Goal: Information Seeking & Learning: Learn about a topic

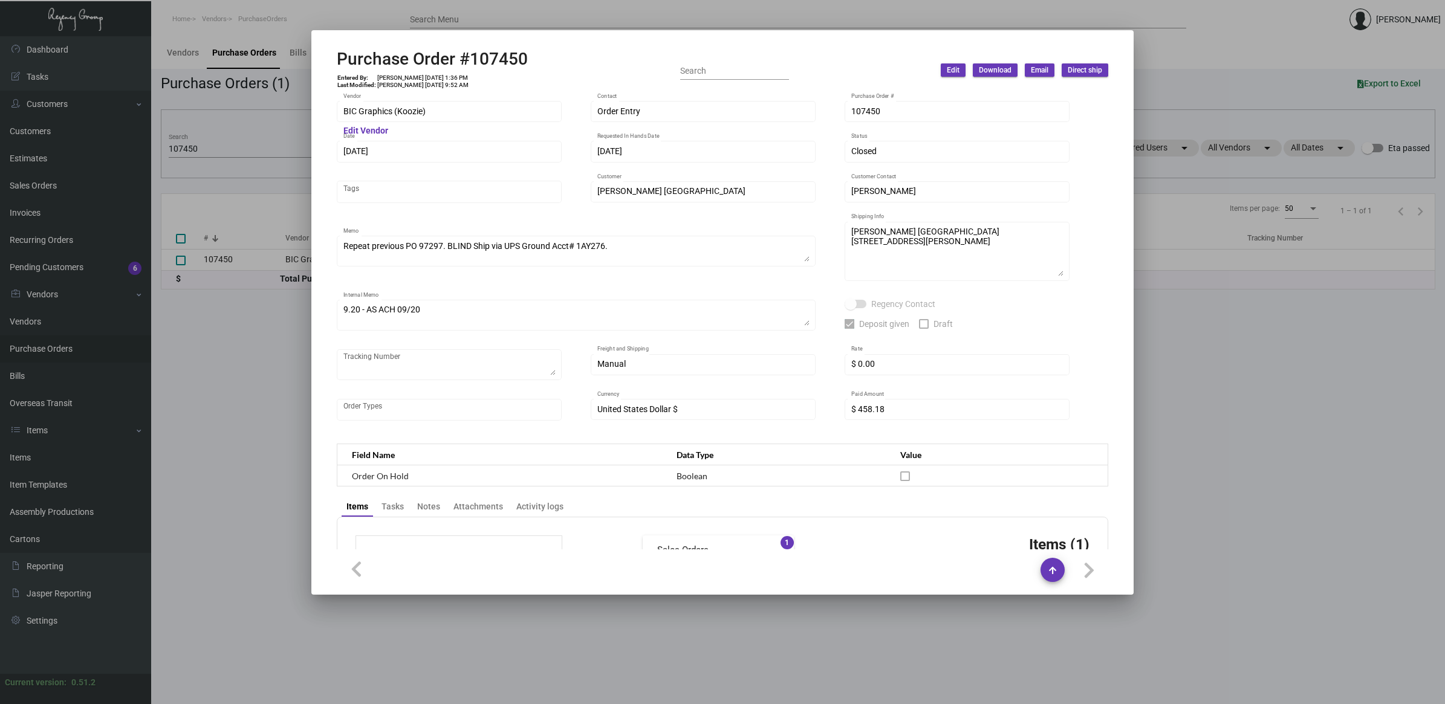
click at [291, 288] on div at bounding box center [722, 352] width 1445 height 704
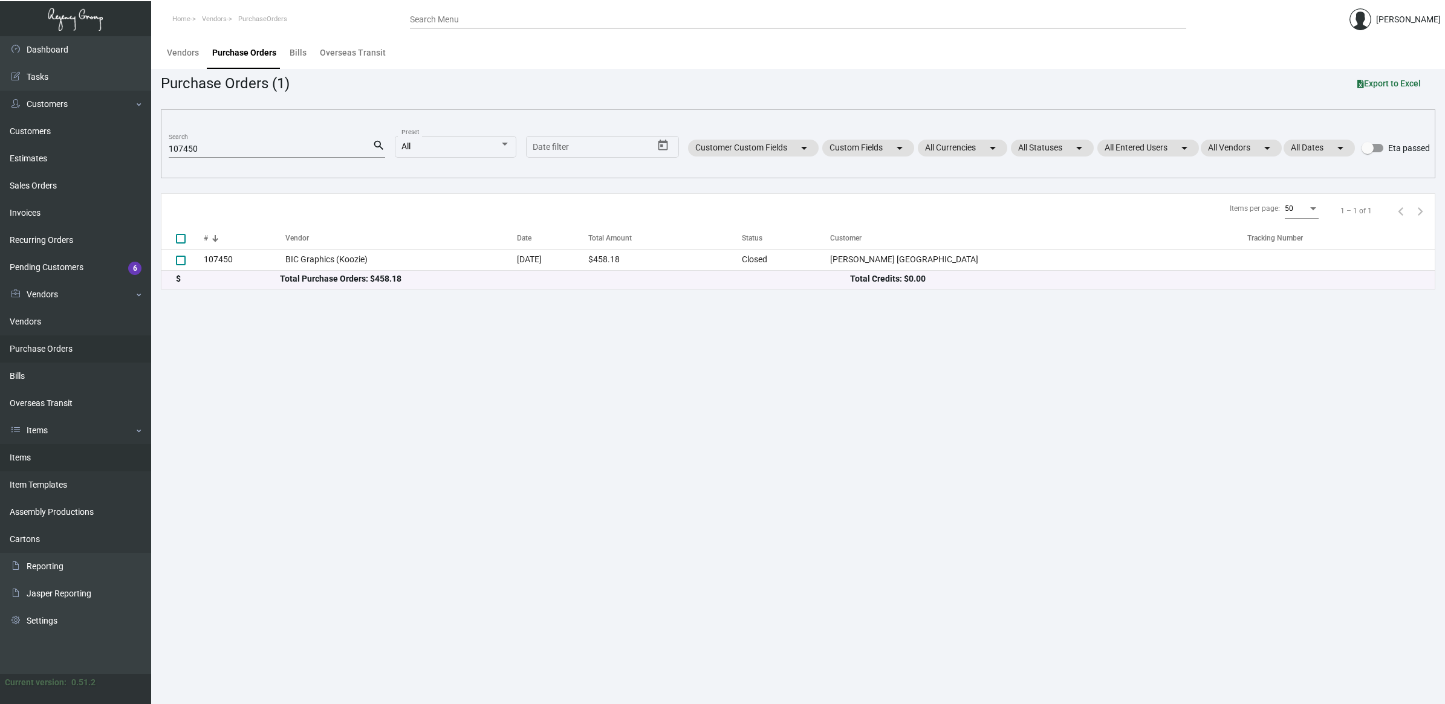
click at [67, 469] on link "Items" at bounding box center [75, 457] width 151 height 27
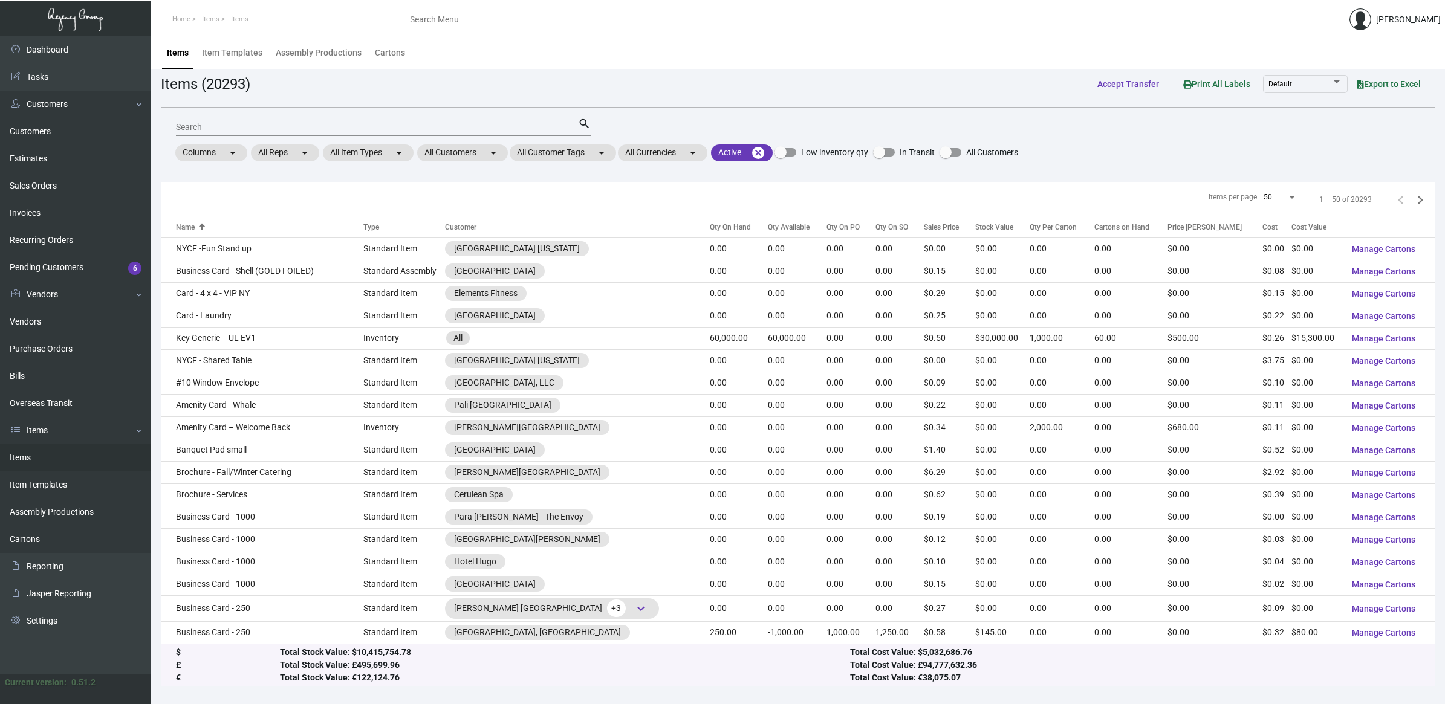
click at [249, 130] on input "Search" at bounding box center [377, 128] width 402 height 10
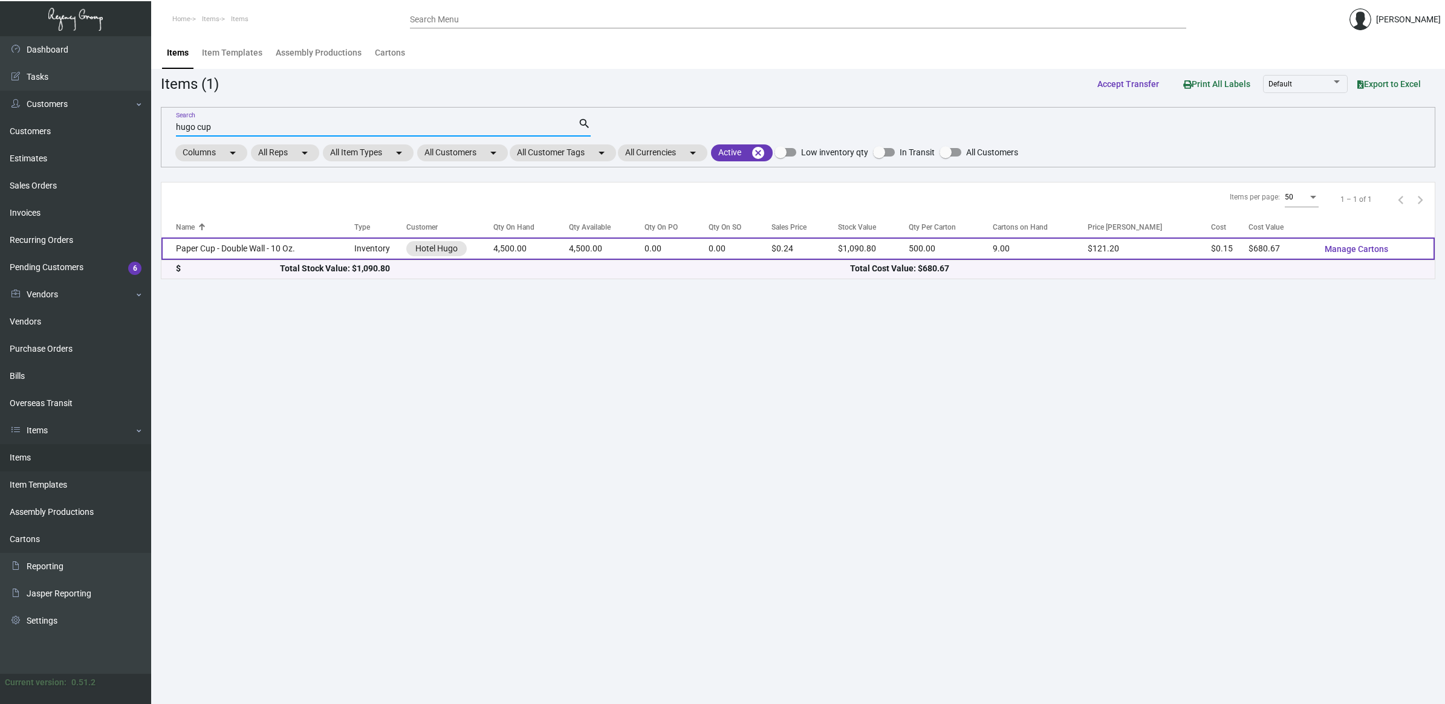
type input "hugo cup"
click at [267, 245] on td "Paper Cup - Double Wall - 10 Oz." at bounding box center [257, 249] width 193 height 22
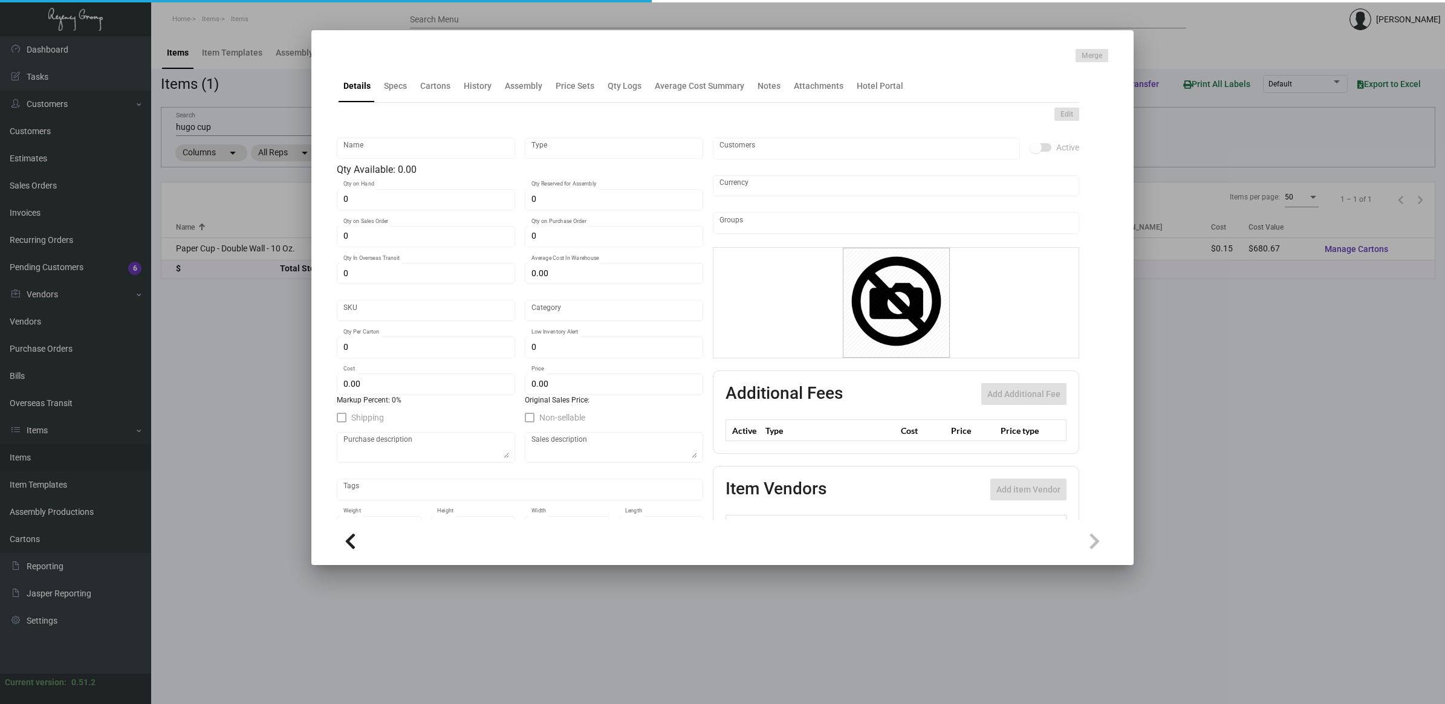
type input "Paper Cup - Double Wall - 10 Oz."
type input "Inventory"
type input "4,500"
type input "$ 0.15126"
type input "1524"
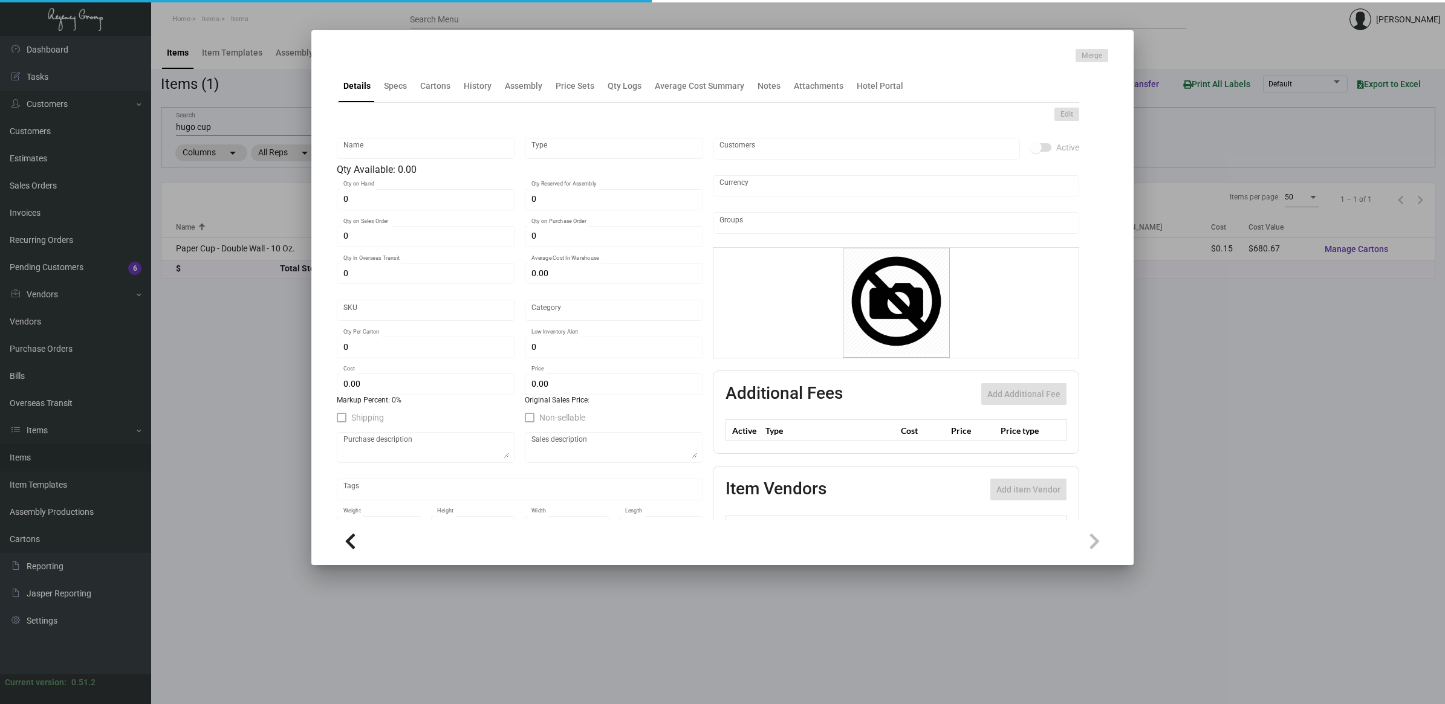
type input "Standard"
type input "500"
type input "5,000"
type input "$ 0.15126"
type input "$ 0.2424"
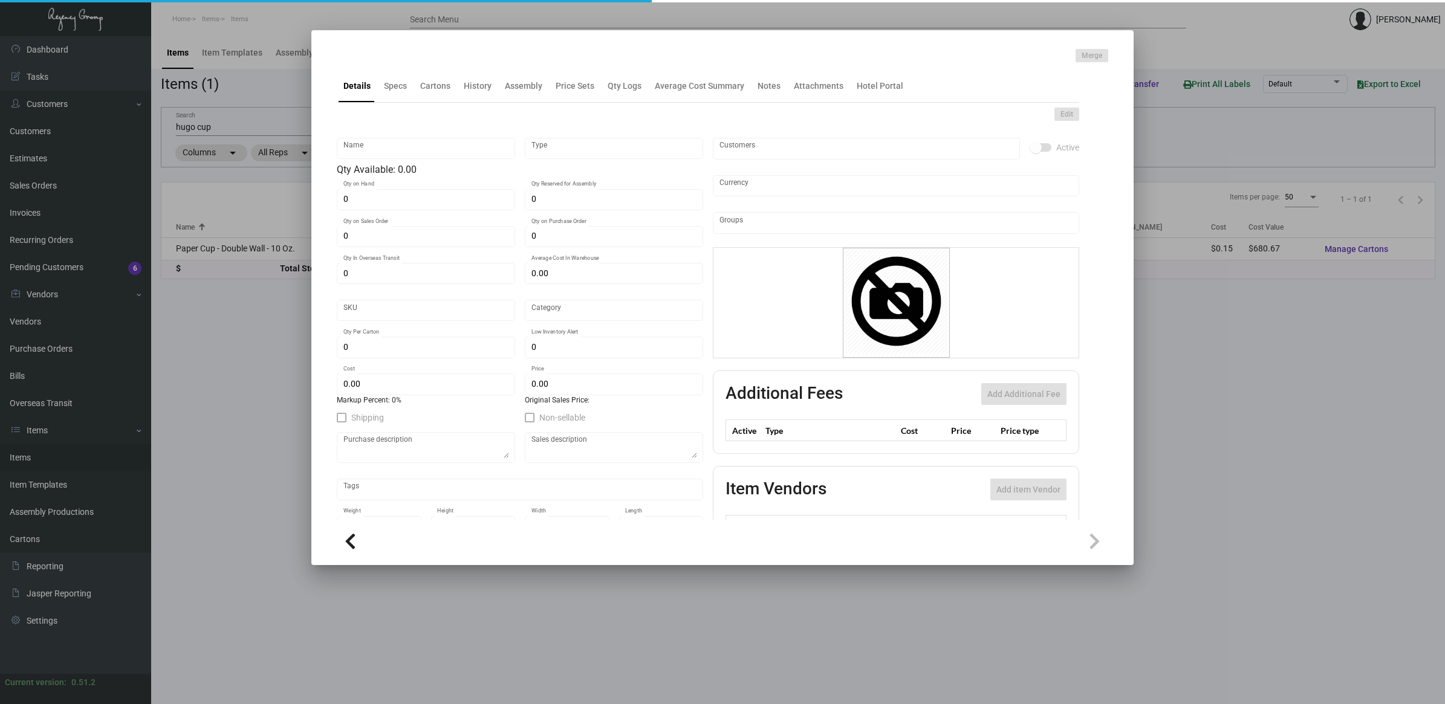
type textarea "Coffee Cup: size 10oz., white paper hot coffee cup 320 paper weight material, p…"
checkbox input "true"
type input "United States Dollar $"
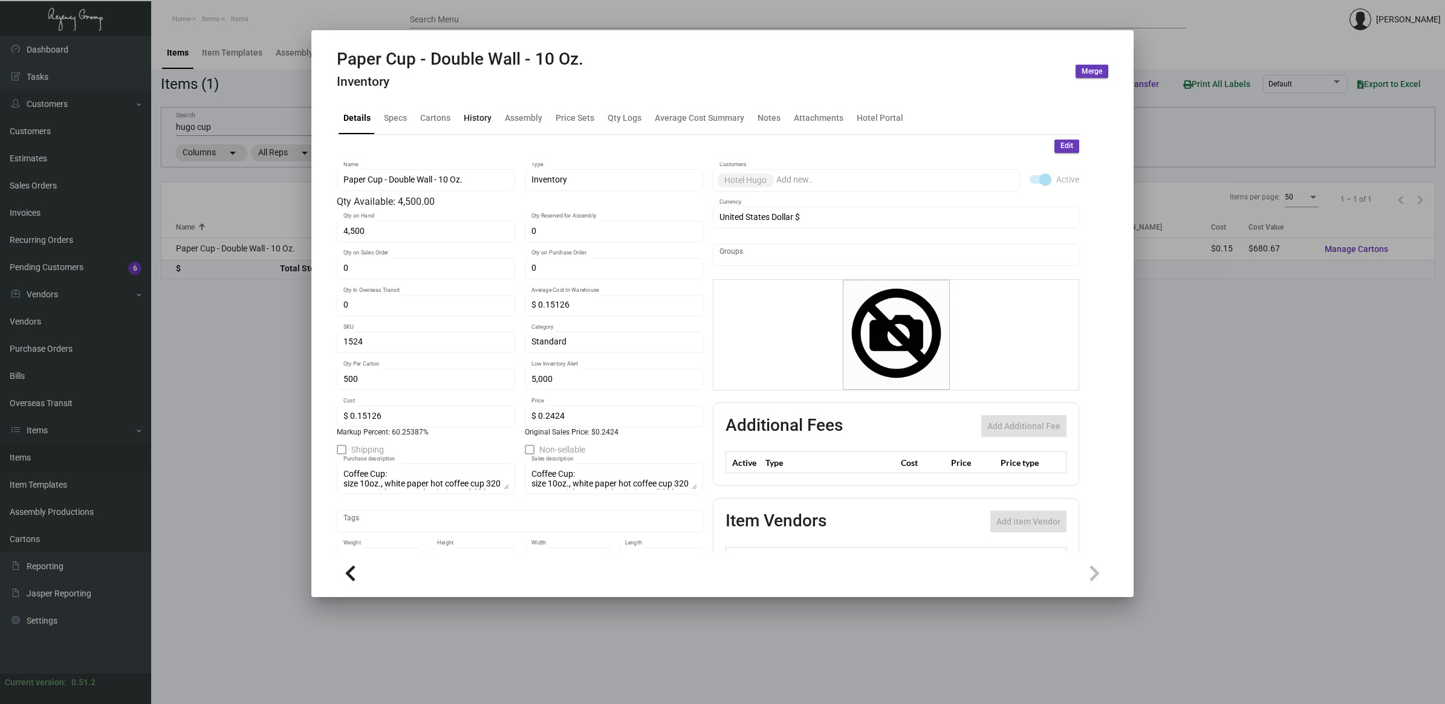
click at [467, 113] on div "History" at bounding box center [478, 117] width 28 height 13
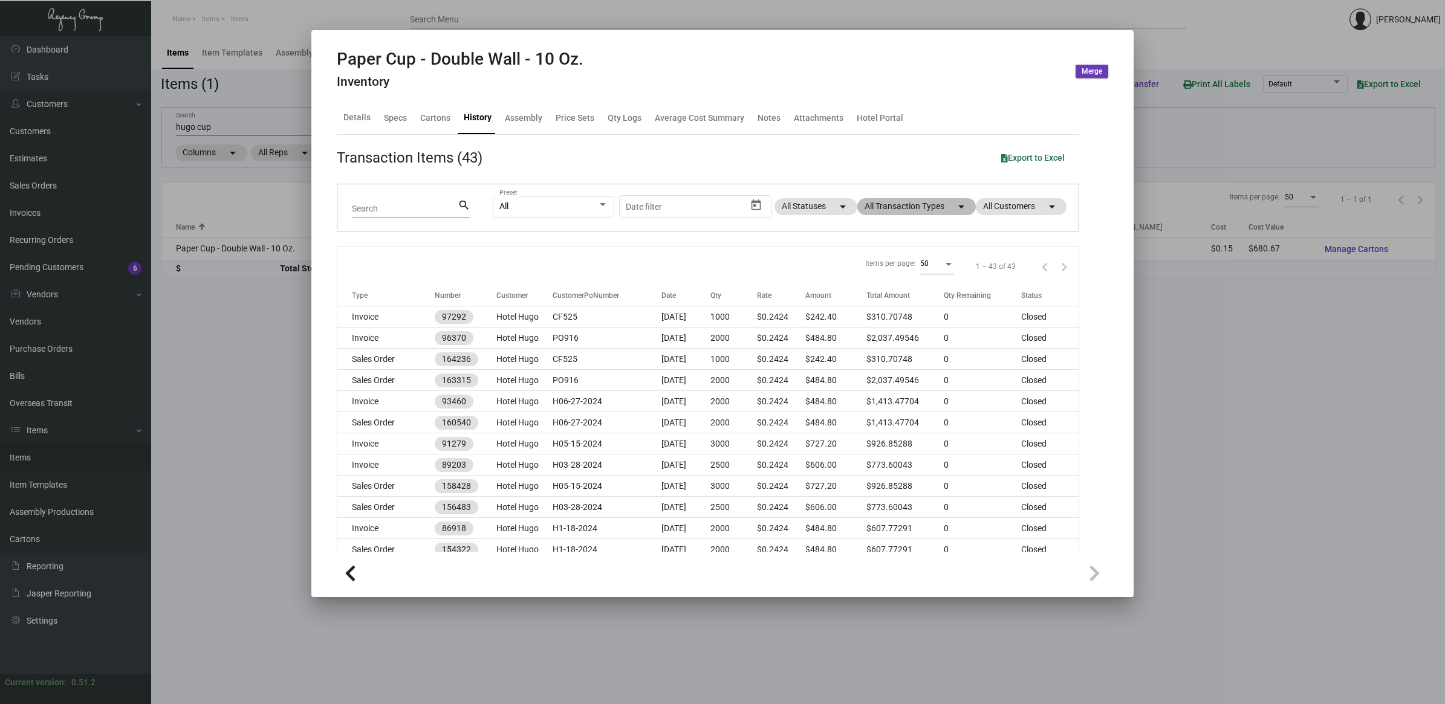
click at [909, 200] on mat-chip "All Transaction Types arrow_drop_down" at bounding box center [916, 206] width 118 height 17
click at [918, 361] on span "Purchase Order" at bounding box center [898, 362] width 59 height 15
click at [859, 367] on input "Purchase Order" at bounding box center [858, 367] width 1 height 1
click at [918, 361] on span "Purchase Order" at bounding box center [898, 362] width 59 height 15
click at [859, 367] on input "Purchase Order" at bounding box center [858, 367] width 1 height 1
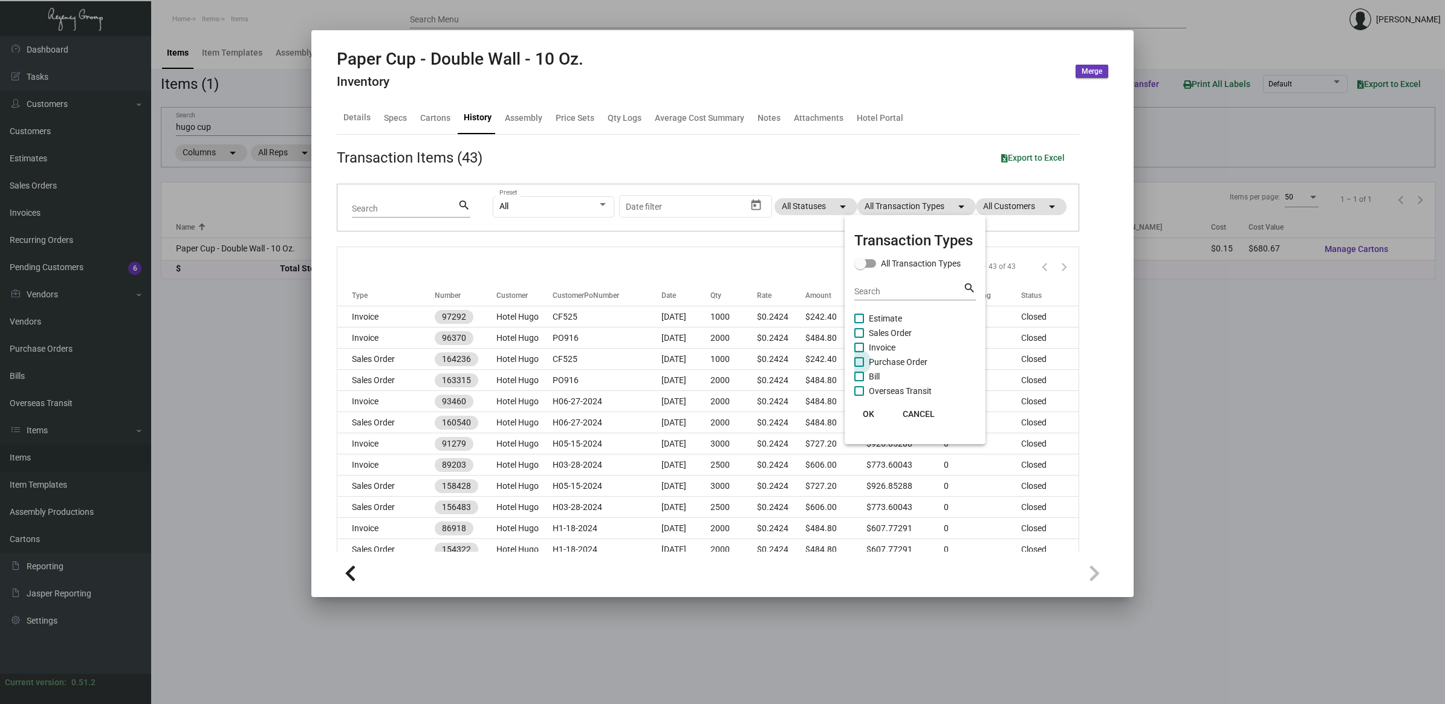
checkbox input "true"
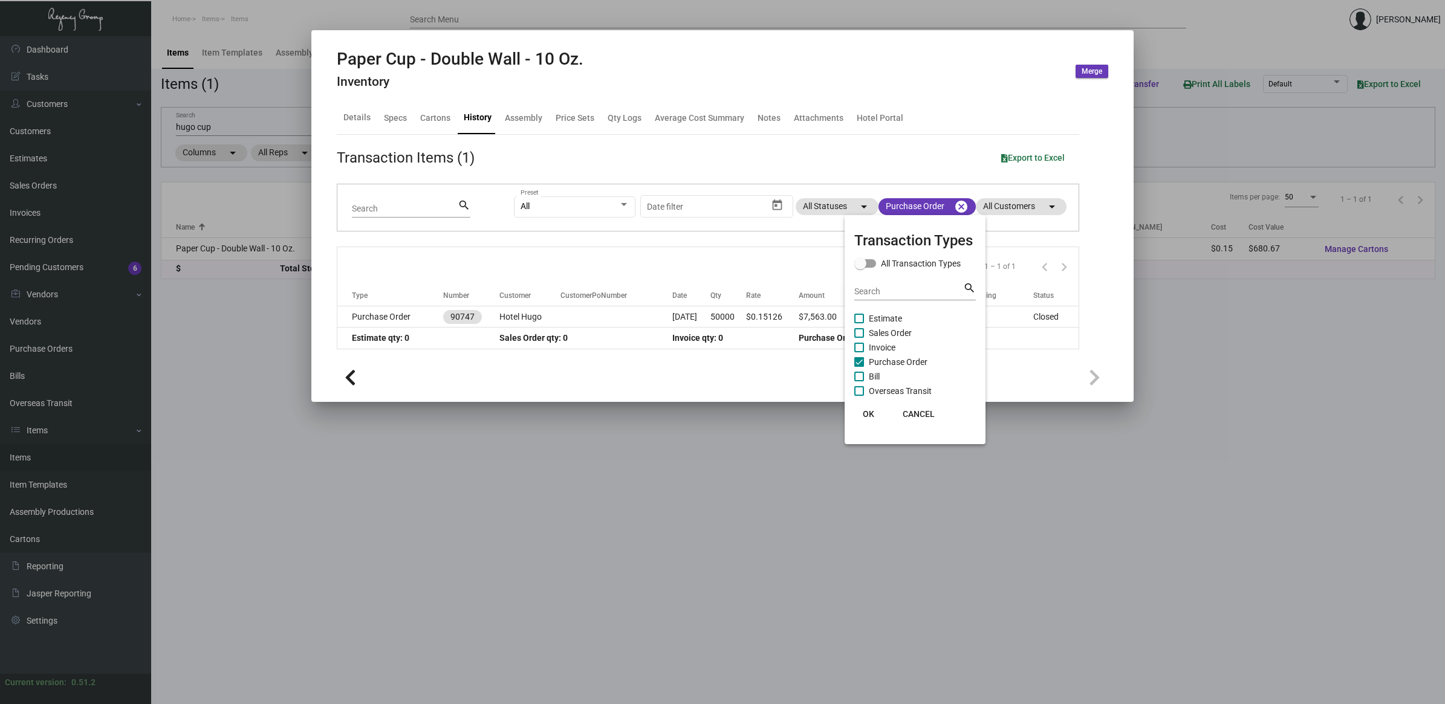
click at [868, 415] on span "OK" at bounding box center [868, 414] width 11 height 10
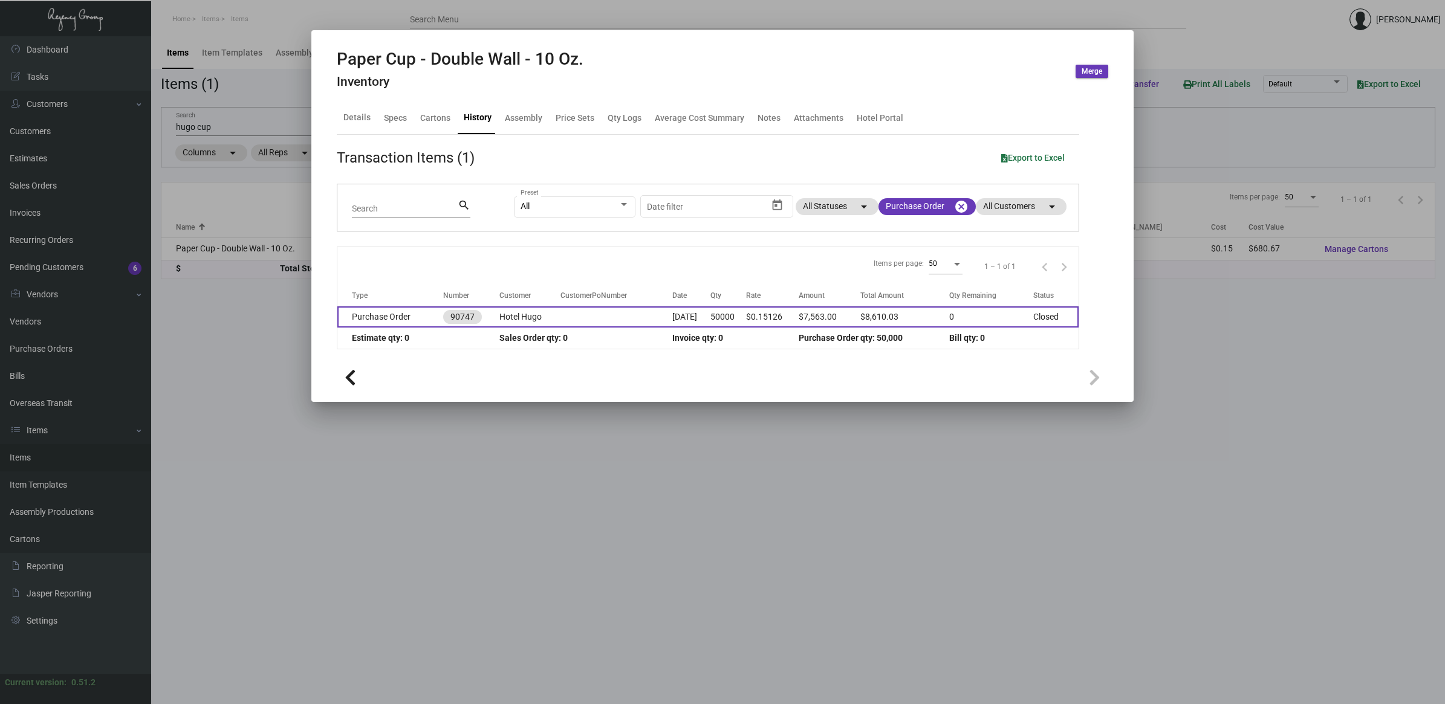
click at [772, 317] on td "$0.15126" at bounding box center [772, 317] width 53 height 21
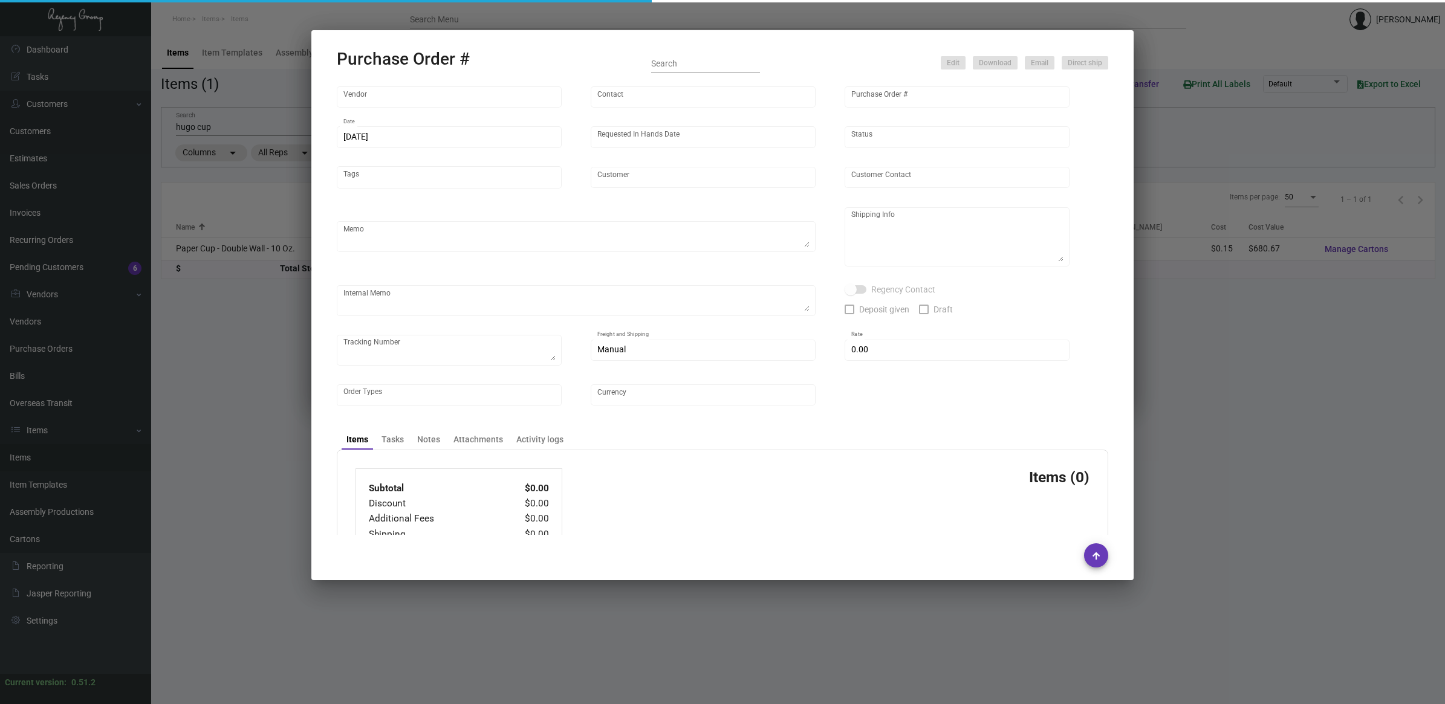
type input "Custom Takeout"
type input "[PERSON_NAME]"
type input "90747"
type input "[DATE]"
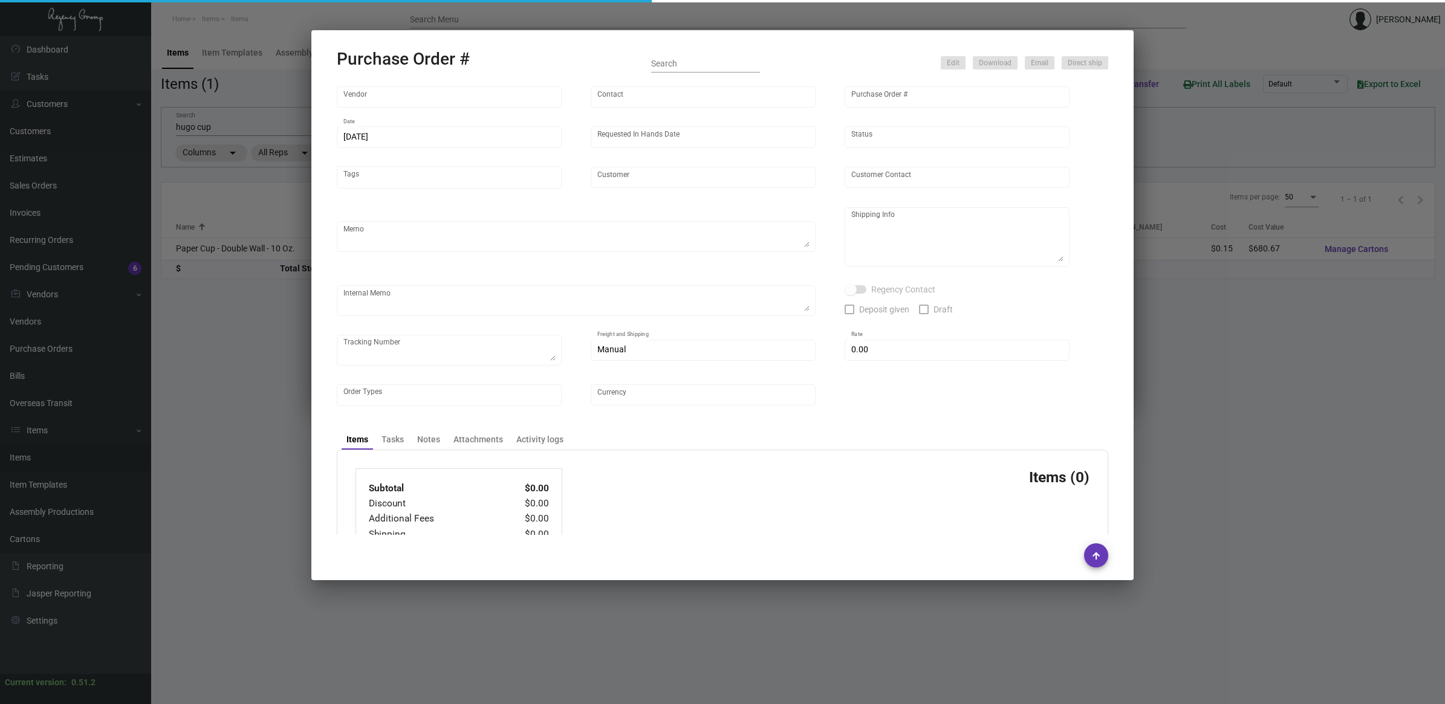
type input "Hotel Hugo"
type textarea "[PERSON_NAME] Regency Group NJ [STREET_ADDRESS]"
type textarea "[URL][DOMAIN_NAME]"
checkbox input "true"
type input "$ 967.03"
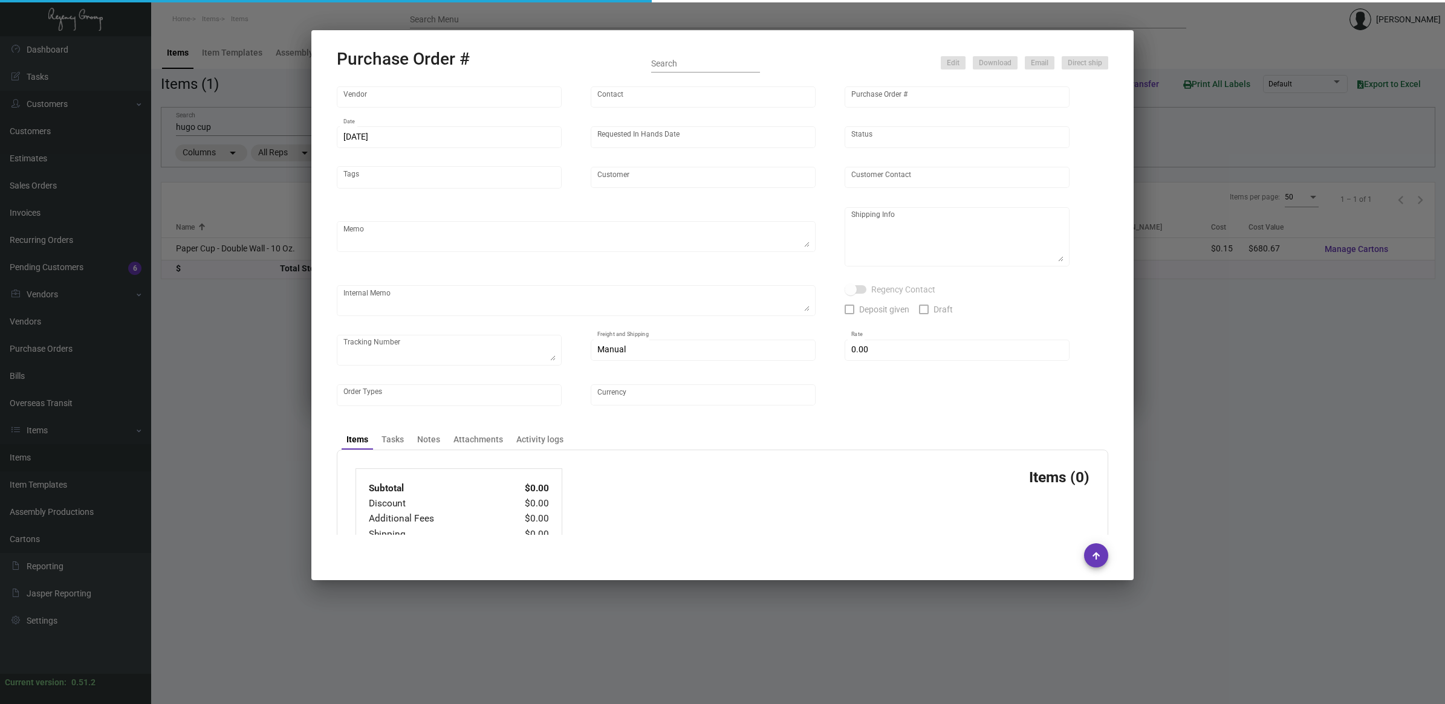
type input "United States Dollar $"
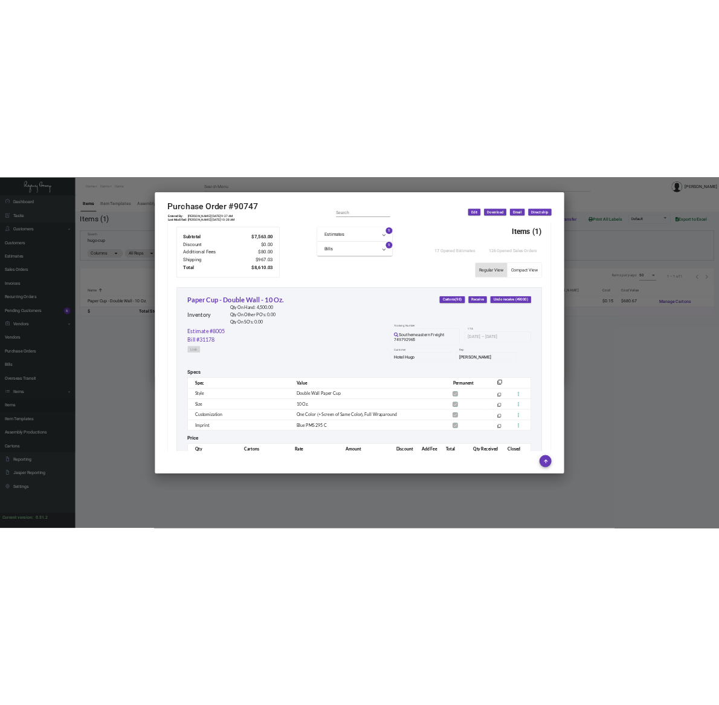
scroll to position [503, 0]
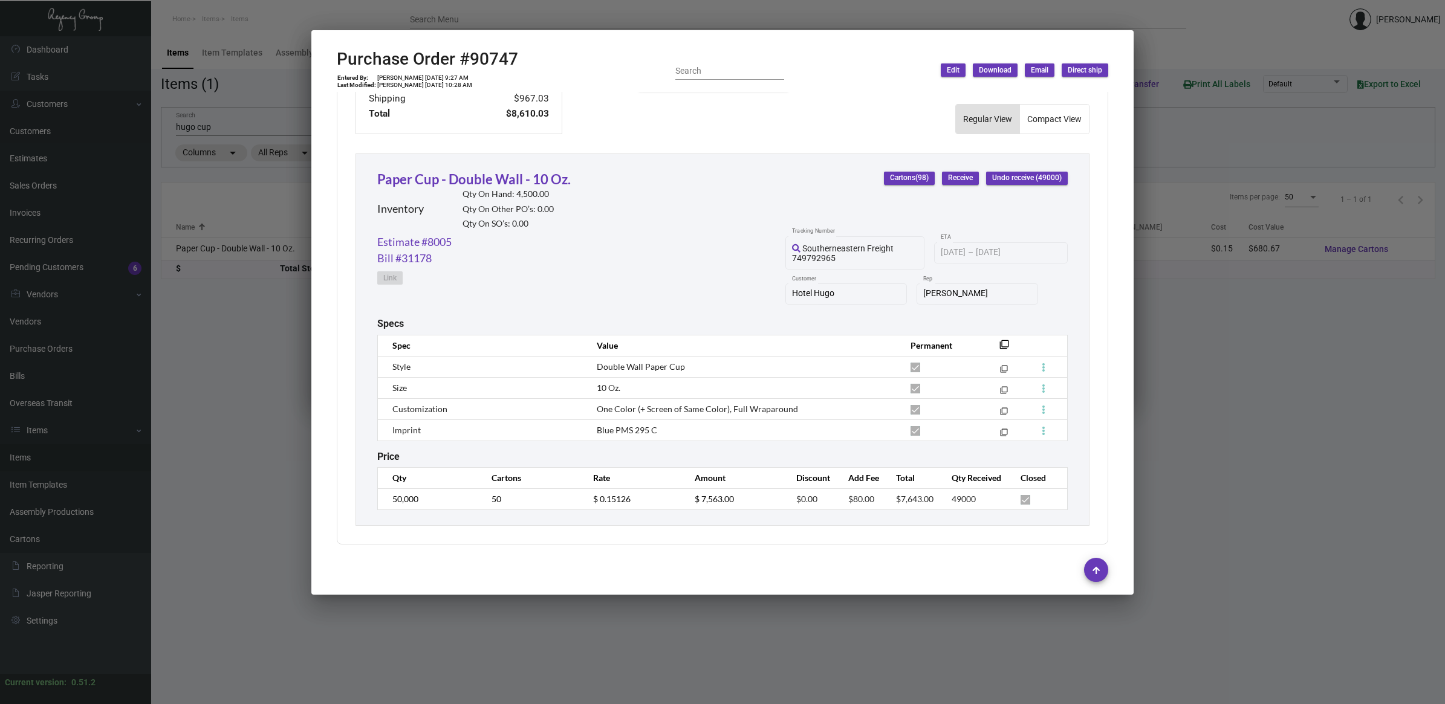
click at [672, 411] on td "One Color (+ Screen of Same Color), Full Wraparound" at bounding box center [742, 408] width 314 height 21
click at [671, 411] on td "One Color (+ Screen of Same Color), Full Wraparound" at bounding box center [742, 408] width 314 height 21
click at [671, 410] on td "One Color (+ Screen of Same Color), Full Wraparound" at bounding box center [742, 408] width 314 height 21
click at [612, 420] on td "Blue PMS 295 C" at bounding box center [742, 430] width 314 height 21
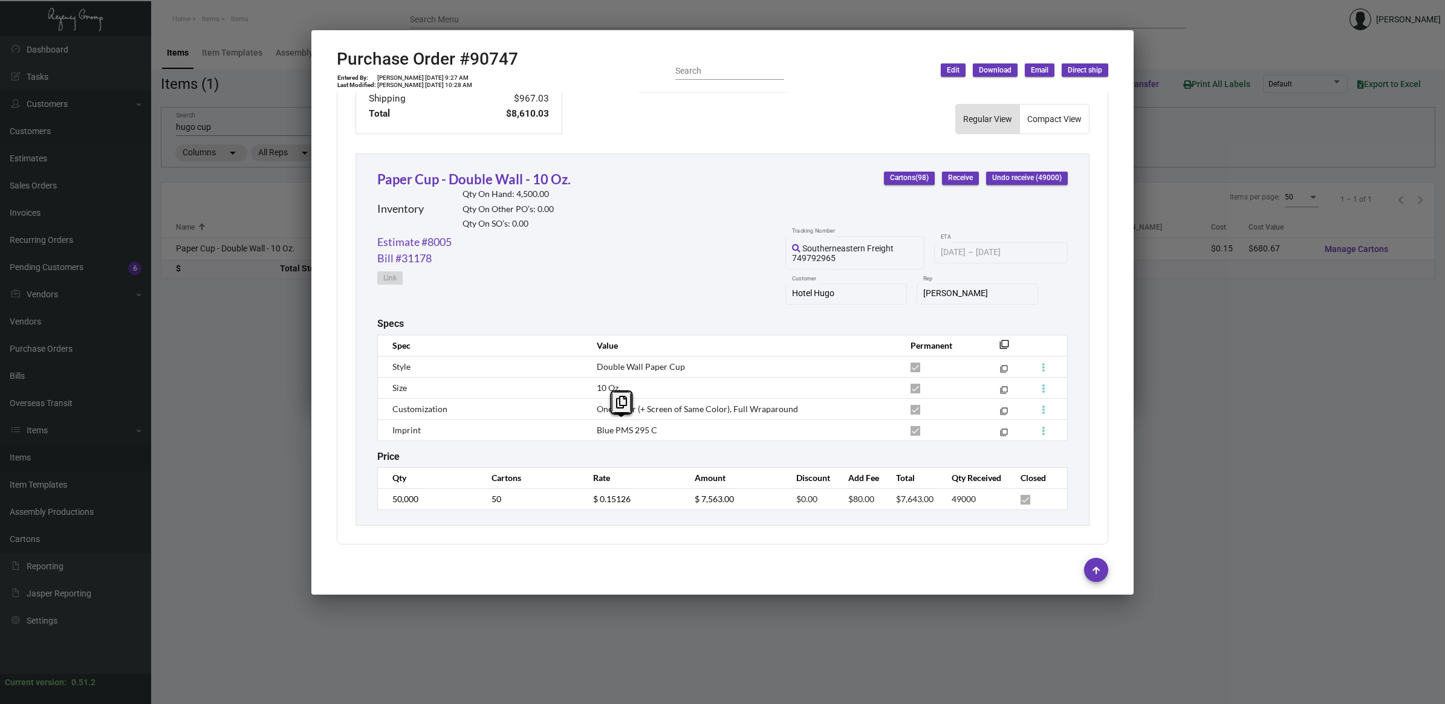
click at [612, 420] on td "Blue PMS 295 C" at bounding box center [742, 430] width 314 height 21
copy tr "Blue PMS 295 C filter_none"
drag, startPoint x: 294, startPoint y: 414, endPoint x: 286, endPoint y: 414, distance: 7.9
click at [295, 414] on div at bounding box center [722, 352] width 1445 height 704
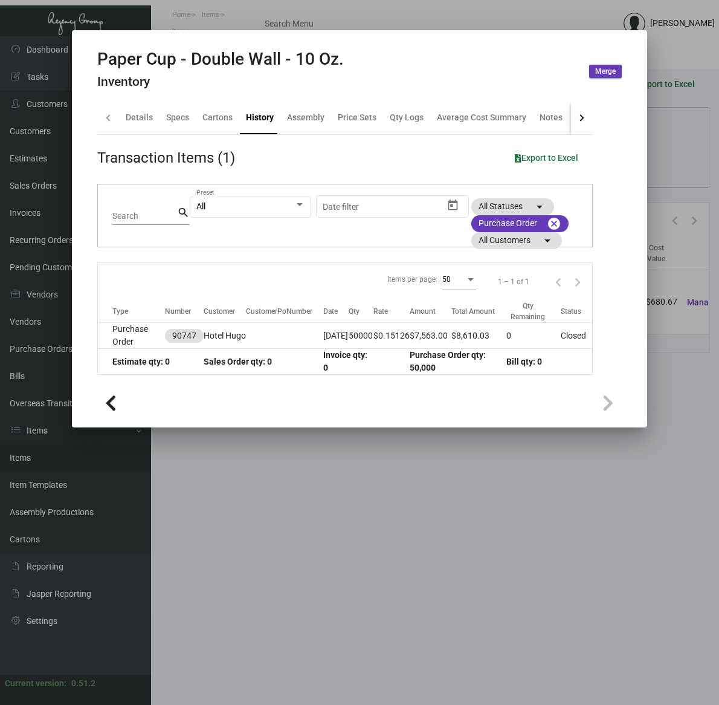
click at [499, 586] on div at bounding box center [359, 352] width 719 height 705
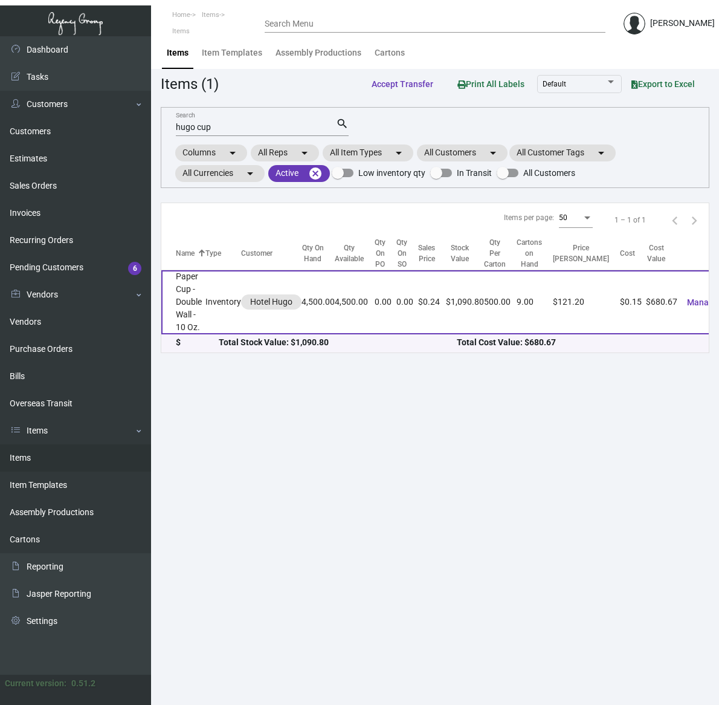
click at [210, 300] on td "Inventory" at bounding box center [224, 302] width 36 height 64
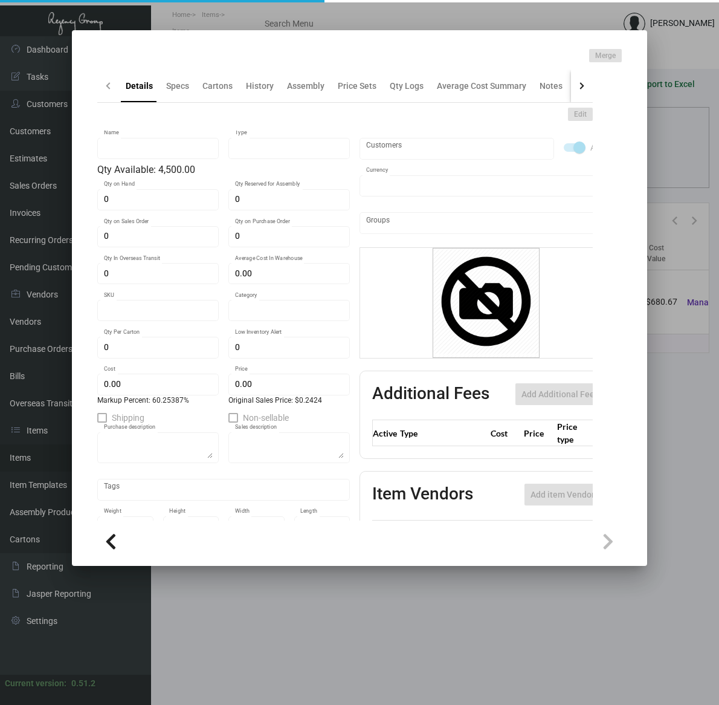
type input "Paper Cup - Double Wall - 10 Oz."
type input "Inventory"
type input "4,500"
type input "$ 0.15126"
type input "1524"
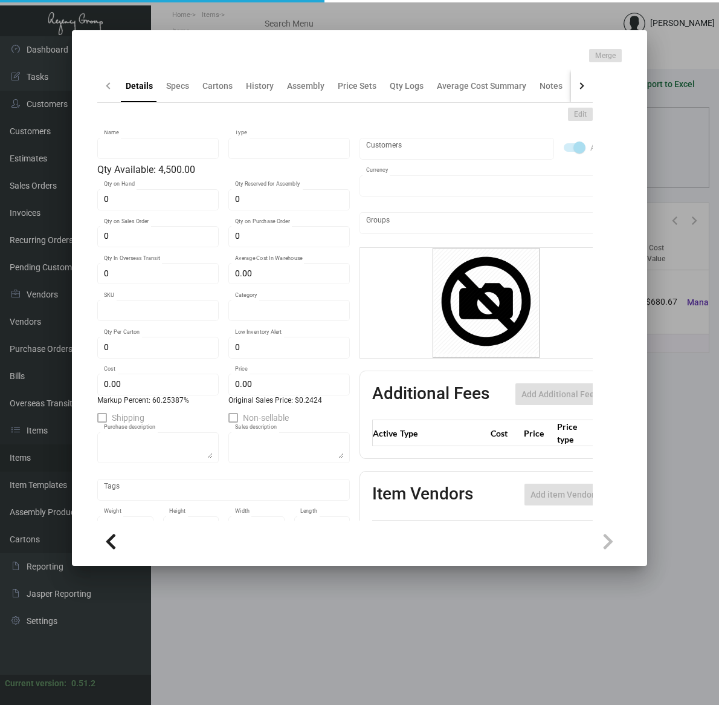
type input "Standard"
type input "500"
type input "5,000"
type input "$ 0.15126"
type input "$ 0.2424"
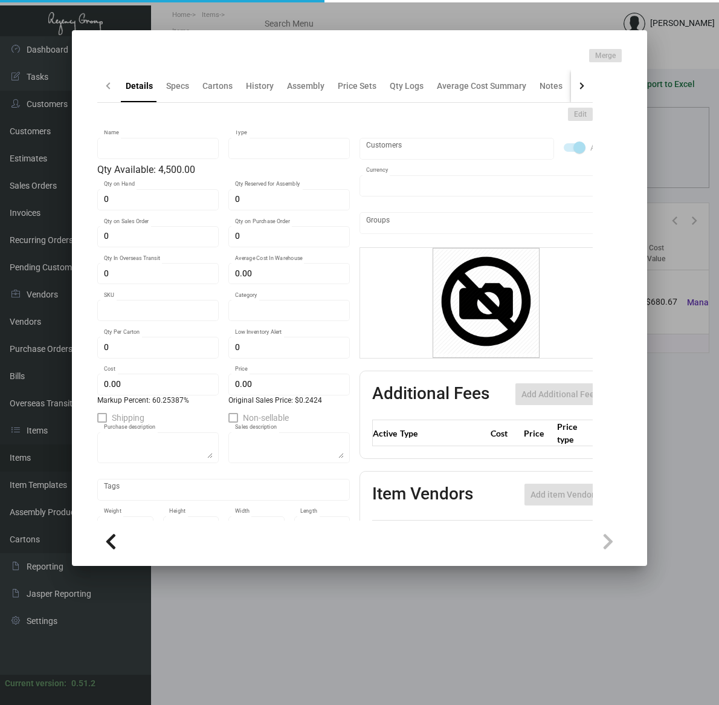
type textarea "Coffee Cup: size 10oz., white paper hot coffee cup 320 paper weight material, p…"
checkbox input "true"
type input "United States Dollar $"
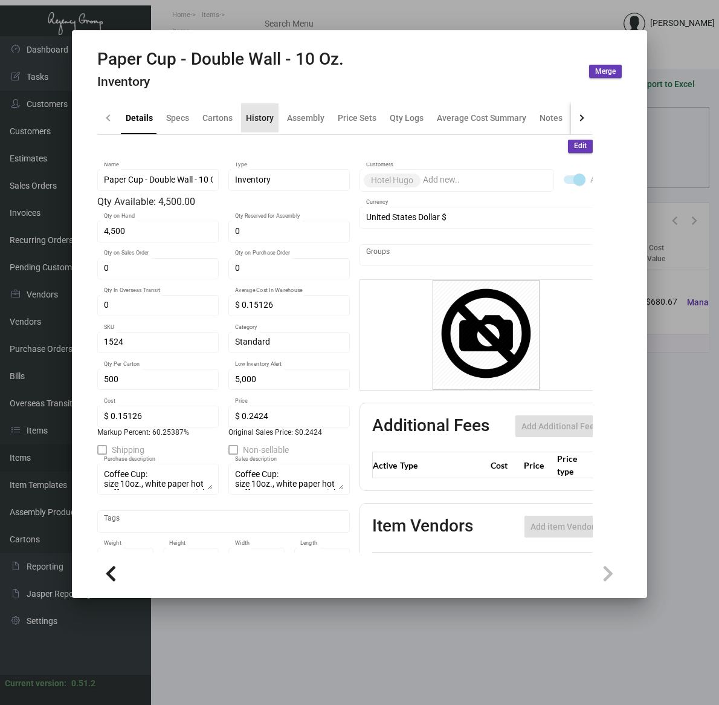
click at [260, 115] on div "History" at bounding box center [260, 117] width 28 height 13
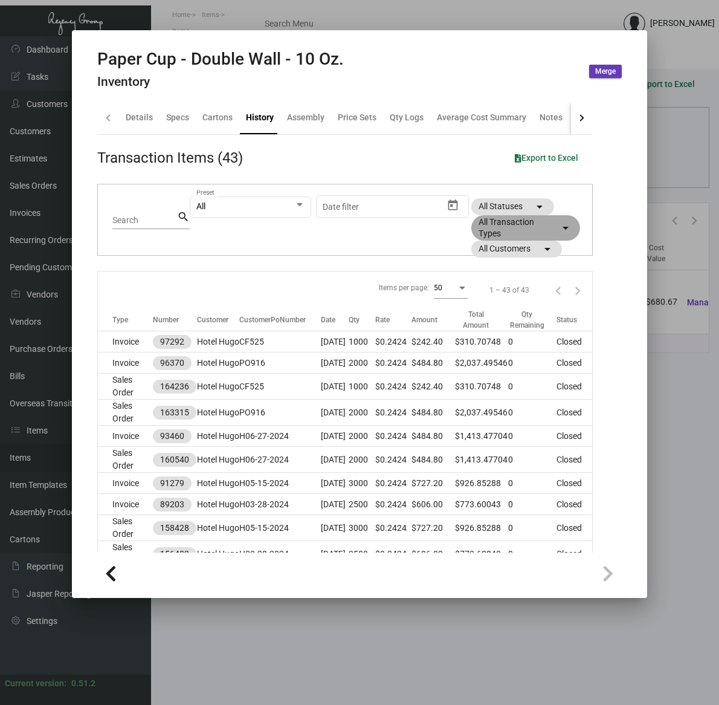
click at [559, 228] on mat-icon "arrow_drop_down" at bounding box center [566, 228] width 15 height 15
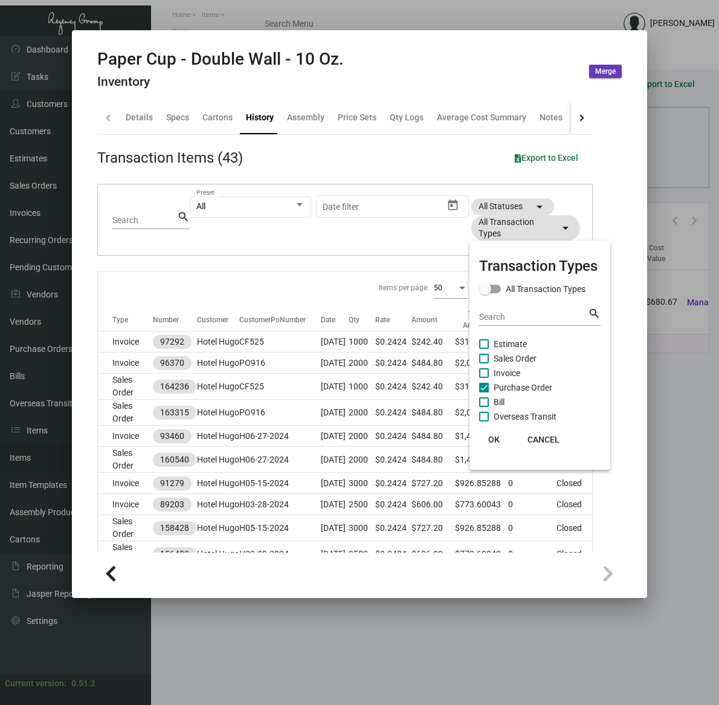
click at [506, 388] on span "Purchase Order" at bounding box center [523, 387] width 59 height 15
click at [484, 392] on input "Purchase Order" at bounding box center [484, 392] width 1 height 1
click at [506, 388] on span "Purchase Order" at bounding box center [523, 387] width 59 height 15
click at [484, 392] on input "Purchase Order" at bounding box center [484, 392] width 1 height 1
checkbox input "true"
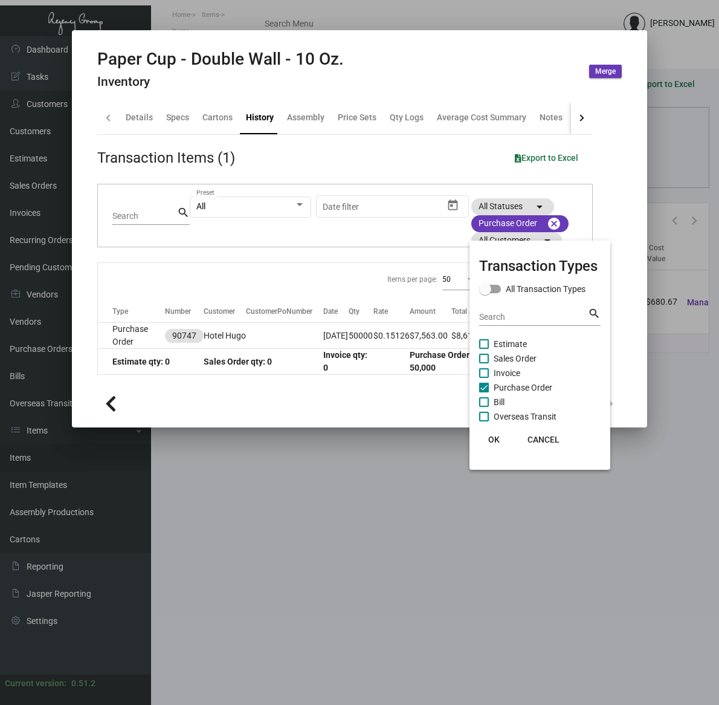
click at [499, 429] on button "OK" at bounding box center [494, 440] width 39 height 22
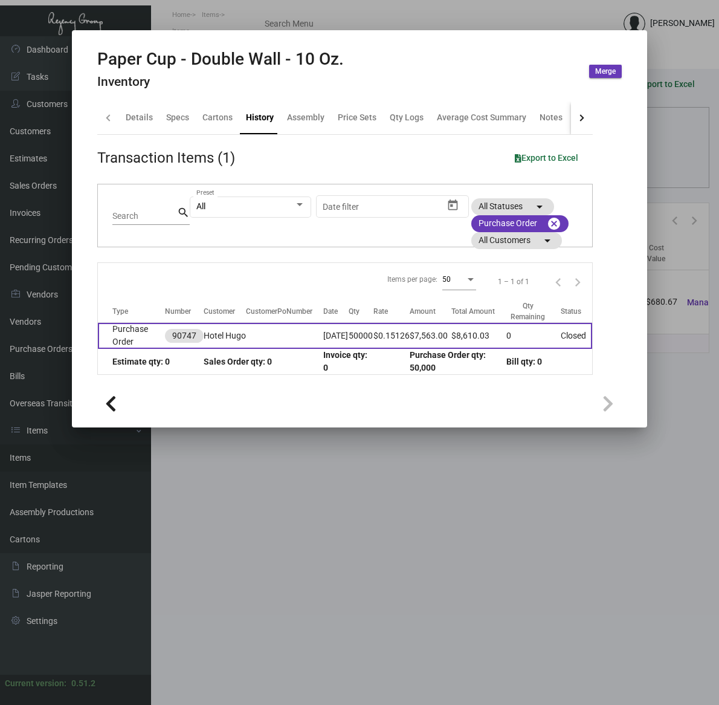
click at [446, 345] on td "$7,563.00" at bounding box center [431, 336] width 42 height 26
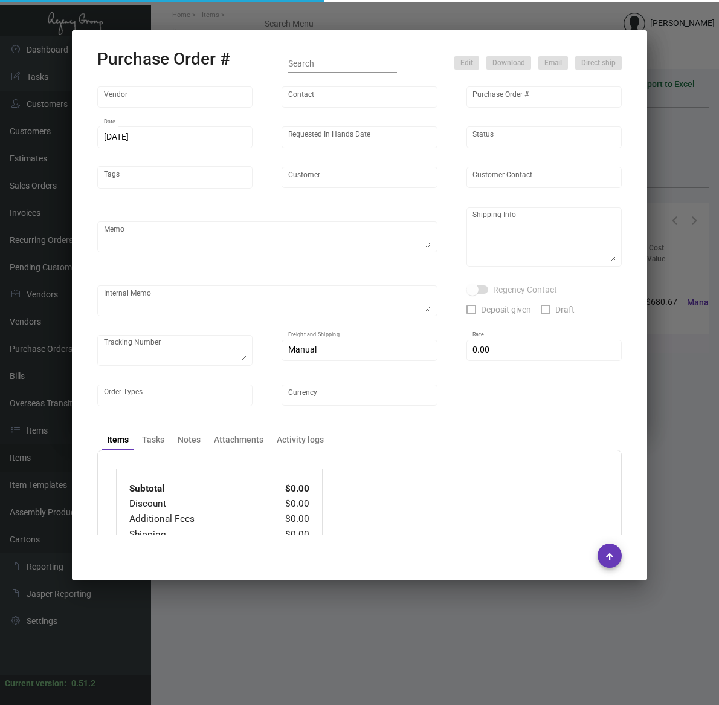
type input "Custom Takeout"
type input "[PERSON_NAME]"
type input "90747"
type input "[DATE]"
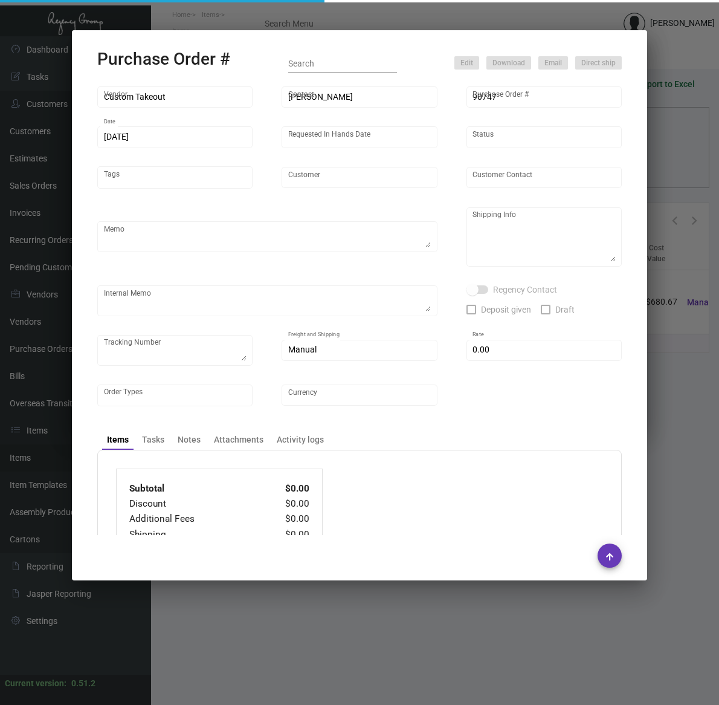
type input "Hotel Hugo"
type textarea "[PERSON_NAME] Regency Group NJ [STREET_ADDRESS]"
type textarea "[URL][DOMAIN_NAME]"
checkbox input "true"
type input "$ 967.03"
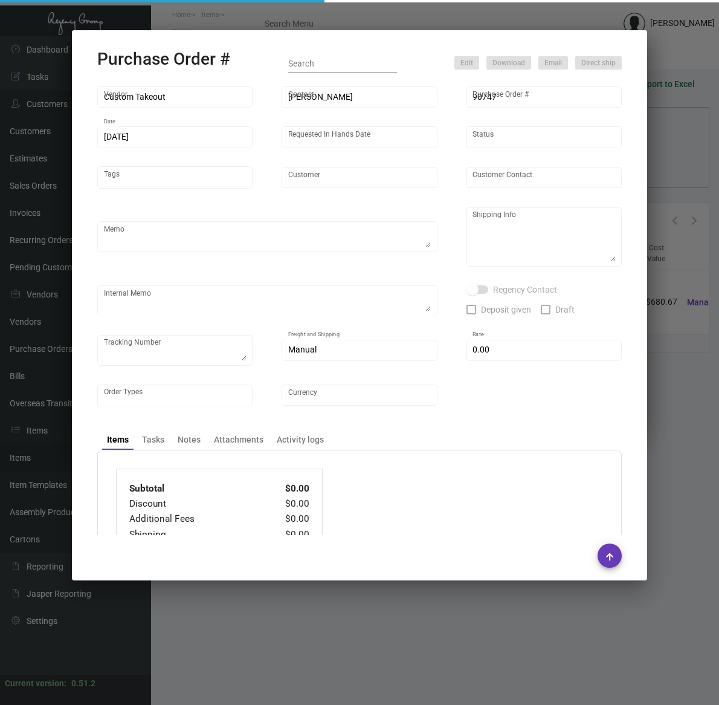
type input "United States Dollar $"
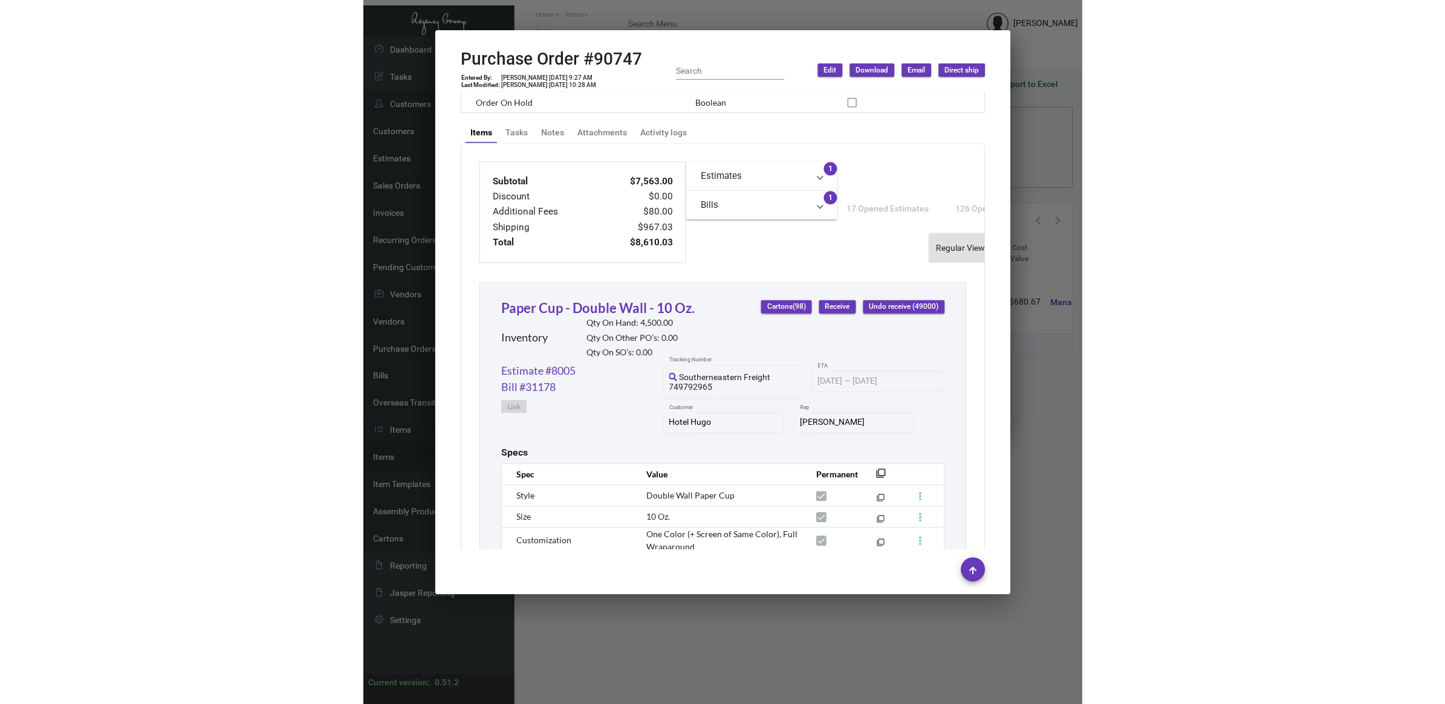
scroll to position [524, 0]
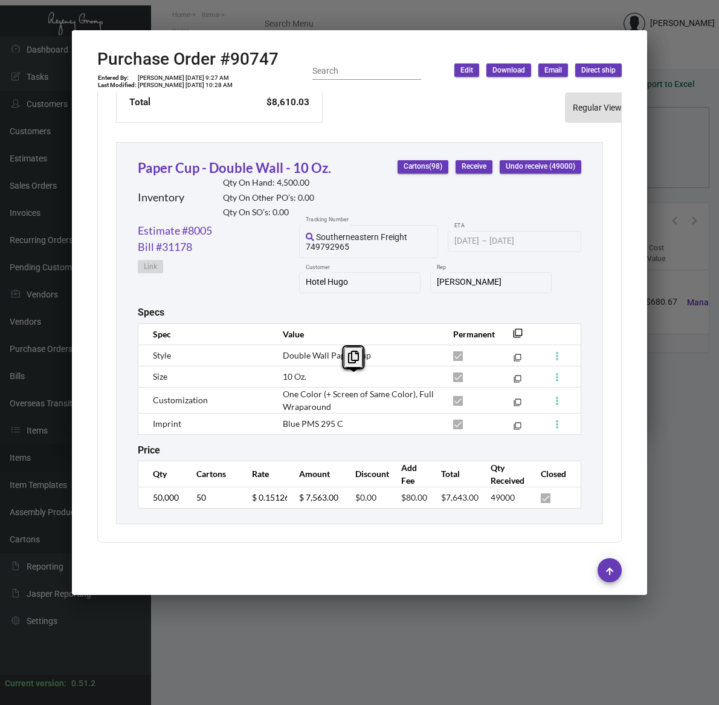
drag, startPoint x: 333, startPoint y: 393, endPoint x: 282, endPoint y: 383, distance: 51.8
click at [282, 387] on td "One Color (+ Screen of Same Color), Full Wraparound" at bounding box center [356, 400] width 170 height 26
copy span "One Color (+ Screen of Same Color), Full Wraparound"
click at [333, 418] on span "Blue PMS 295 C" at bounding box center [313, 423] width 60 height 10
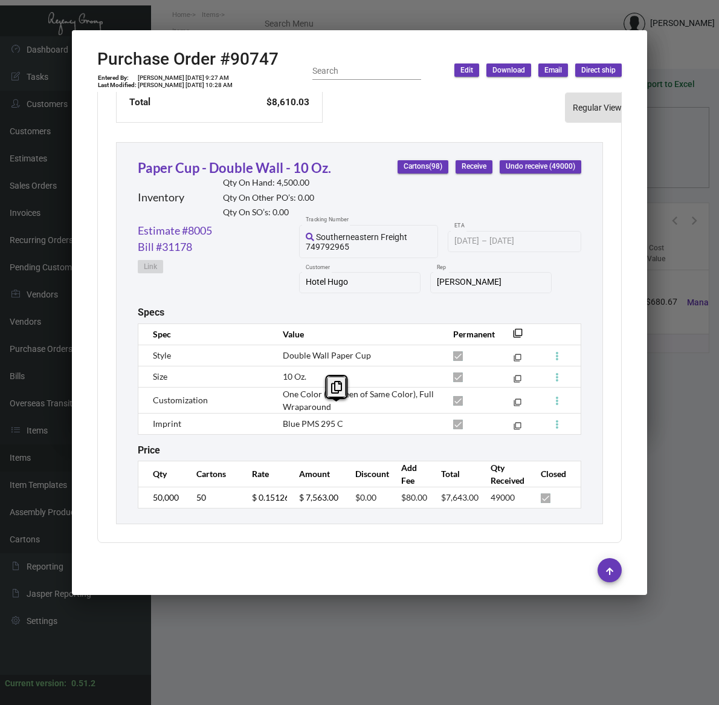
click at [333, 418] on span "Blue PMS 295 C" at bounding box center [313, 423] width 60 height 10
copy tr "Blue PMS 295 C filter_none"
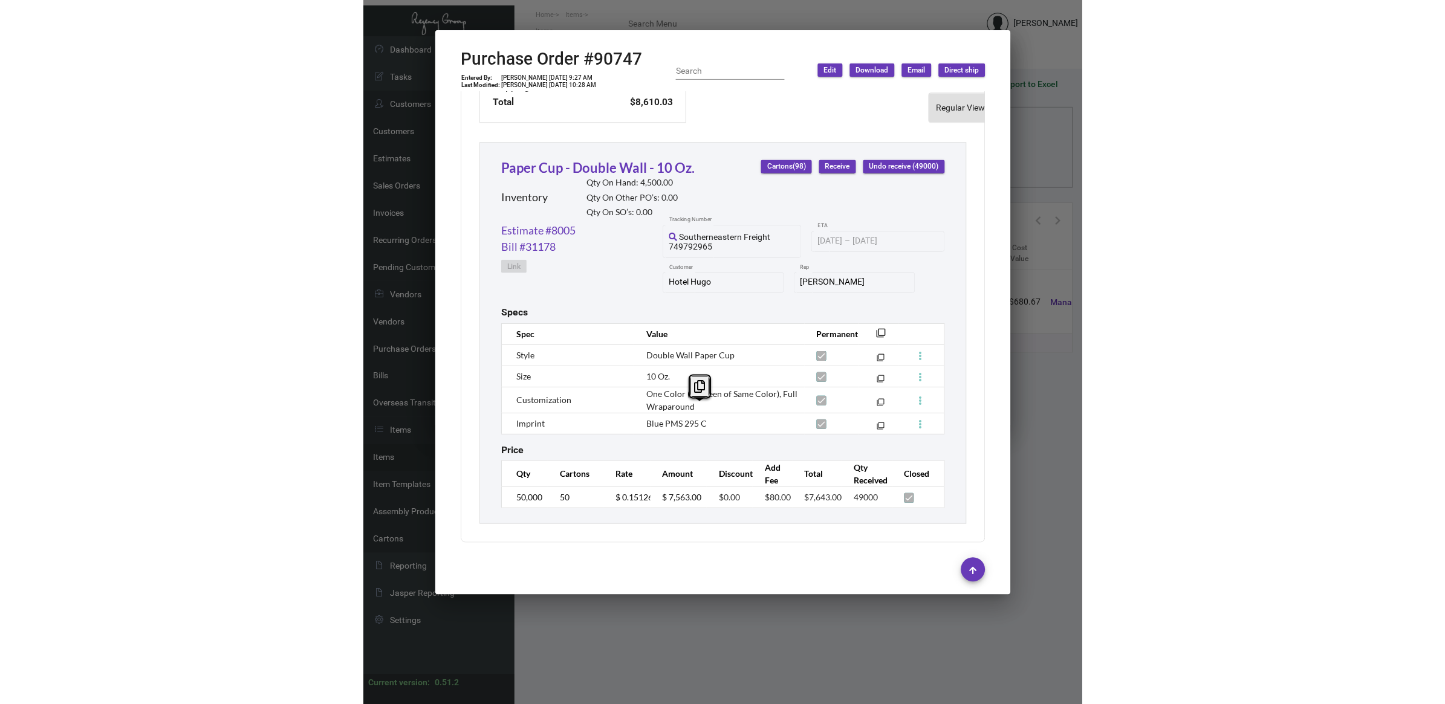
scroll to position [503, 0]
